Goal: Task Accomplishment & Management: Complete application form

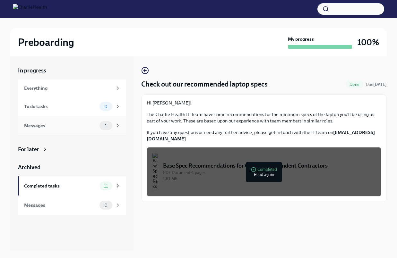
click at [72, 128] on div "Messages" at bounding box center [60, 125] width 73 height 7
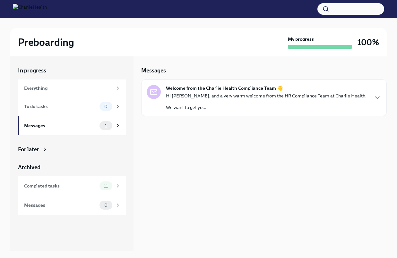
click at [190, 105] on p "We want to get yo..." at bounding box center [266, 107] width 201 height 6
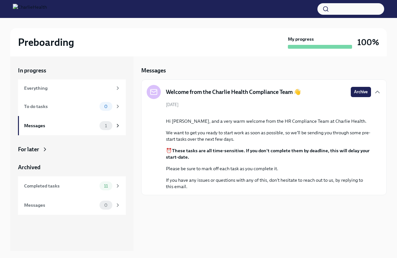
scroll to position [3, 0]
click at [61, 190] on div "Completed tasks 11" at bounding box center [72, 186] width 97 height 9
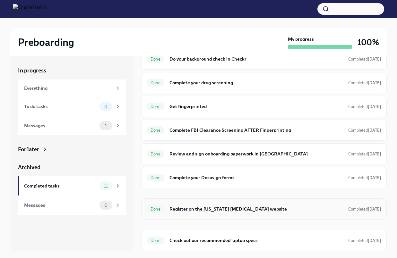
scroll to position [102, 0]
click at [282, 210] on h6 "Register on the [US_STATE] [MEDICAL_DATA] website" at bounding box center [256, 209] width 174 height 7
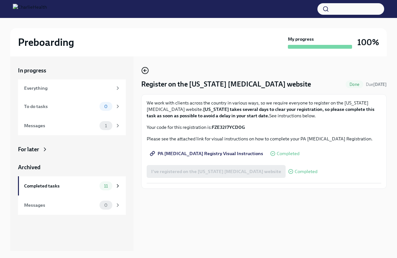
click at [146, 71] on icon "button" at bounding box center [145, 71] width 3 height 0
